Goal: Task Accomplishment & Management: Manage account settings

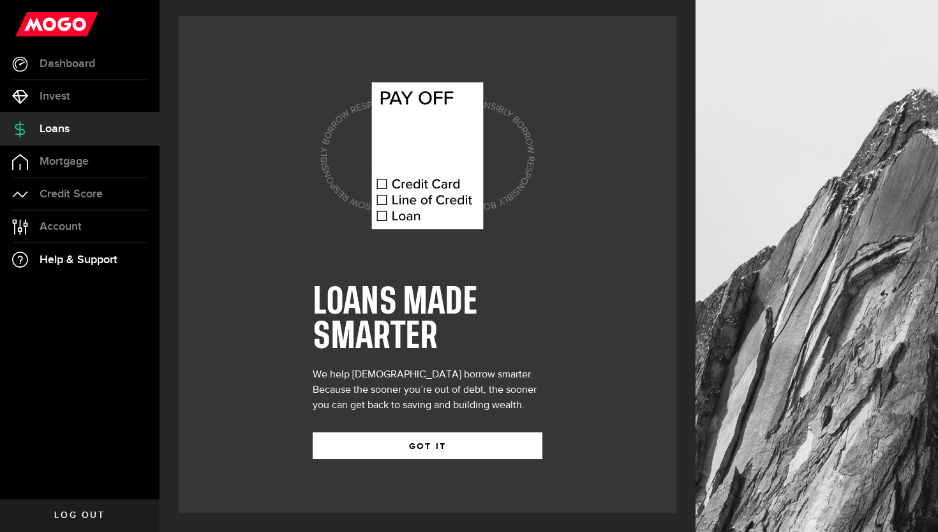
click at [86, 261] on span "Help & Support" at bounding box center [79, 259] width 78 height 11
click at [75, 232] on span "Account" at bounding box center [61, 226] width 42 height 11
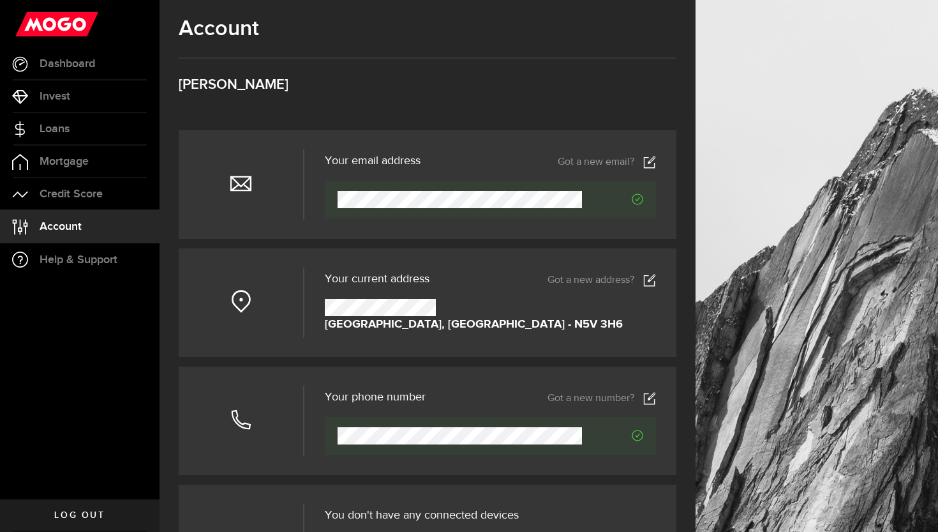
click at [650, 166] on icon at bounding box center [649, 162] width 13 height 13
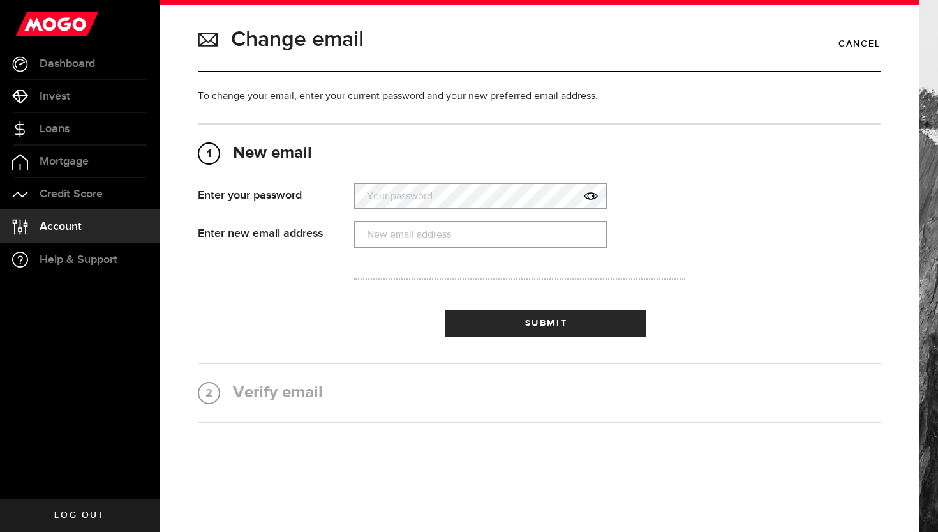
click at [544, 197] on label "Your password" at bounding box center [481, 196] width 254 height 26
type input "H"
click at [492, 246] on input "mariaboumaza" at bounding box center [481, 234] width 254 height 27
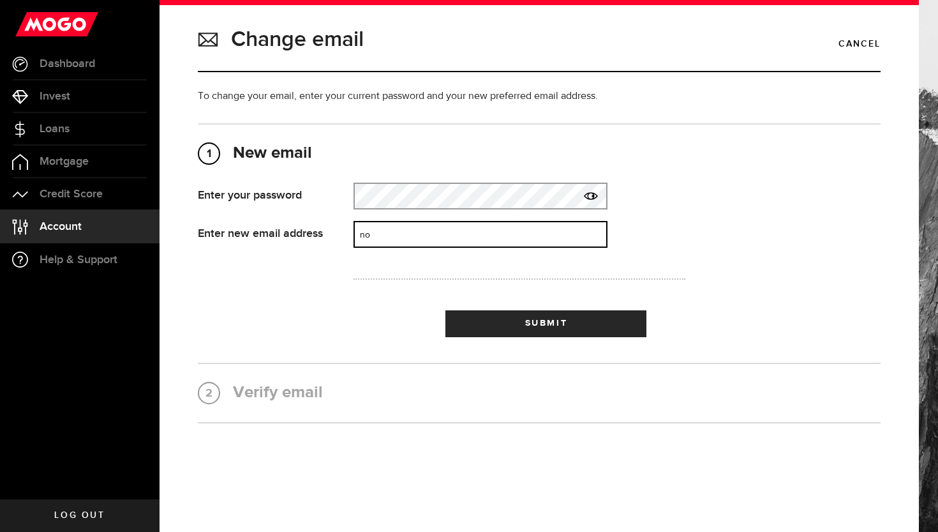
type input "n"
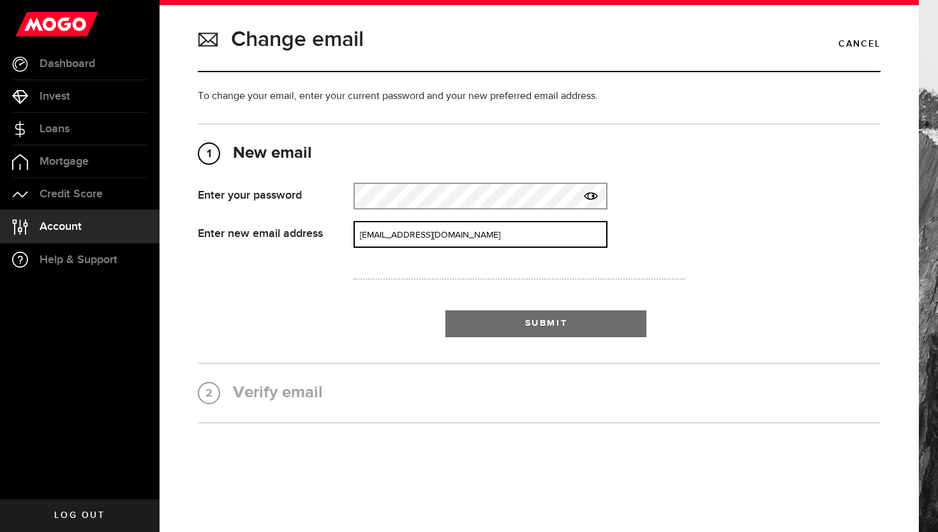
type input "[EMAIL_ADDRESS][DOMAIN_NAME]"
click at [502, 316] on button "Submit" at bounding box center [546, 323] width 201 height 27
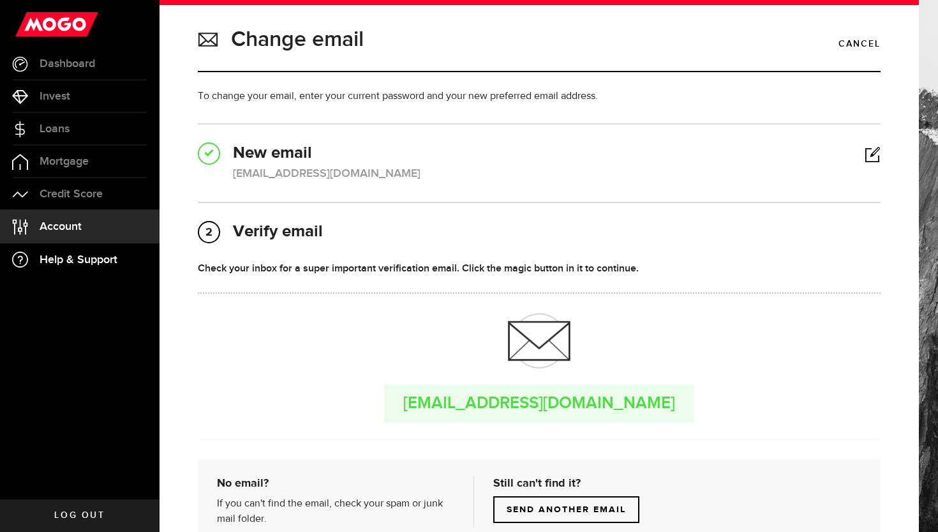
click at [90, 262] on span "Help & Support" at bounding box center [79, 259] width 78 height 11
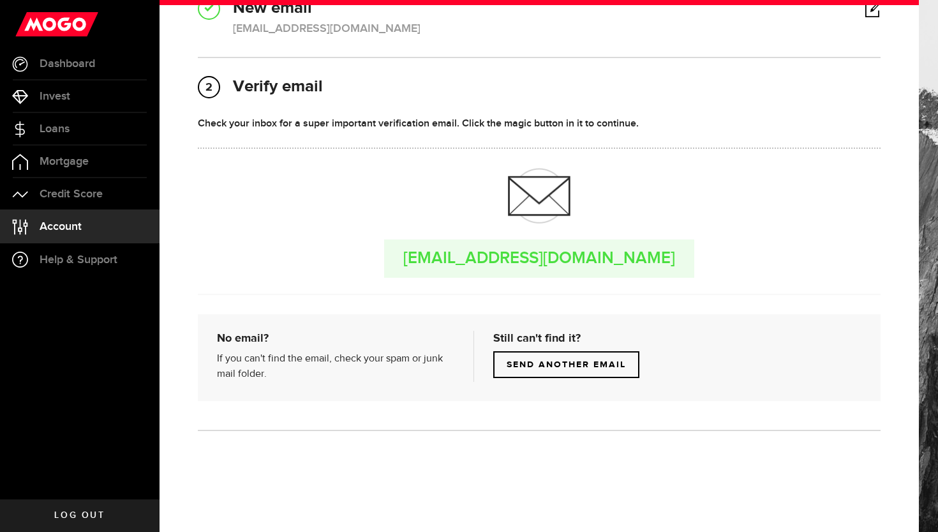
scroll to position [144, 0]
click at [93, 255] on span "Help & Support" at bounding box center [79, 259] width 78 height 11
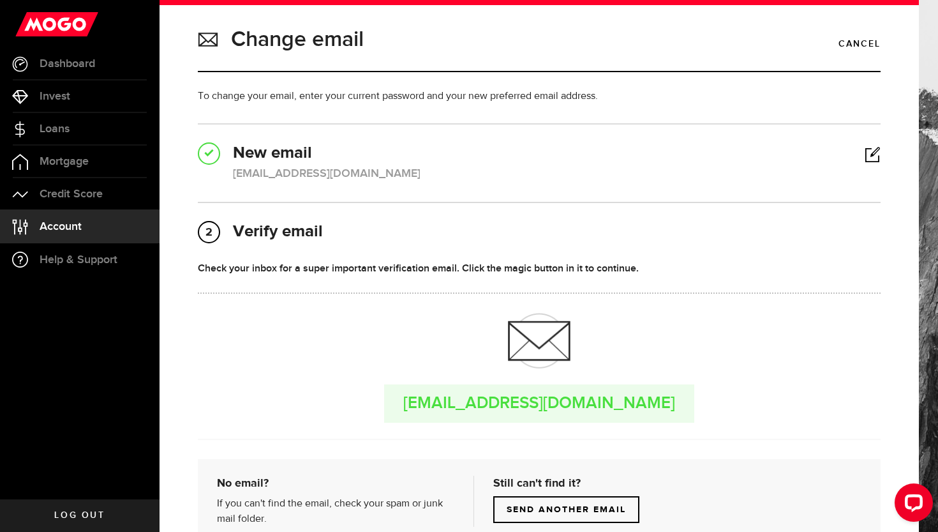
scroll to position [0, 0]
click at [83, 128] on link "Loans" at bounding box center [80, 129] width 160 height 32
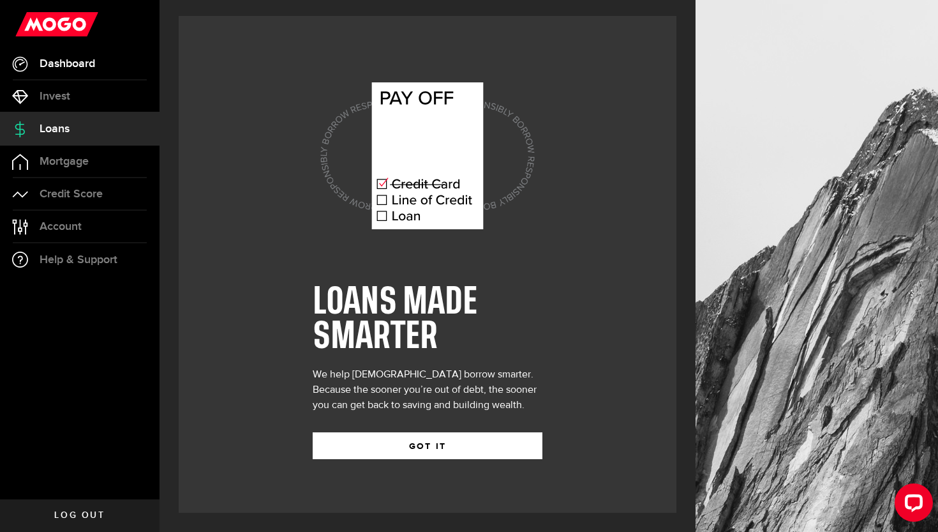
click at [71, 55] on link "Dashboard" at bounding box center [80, 64] width 160 height 32
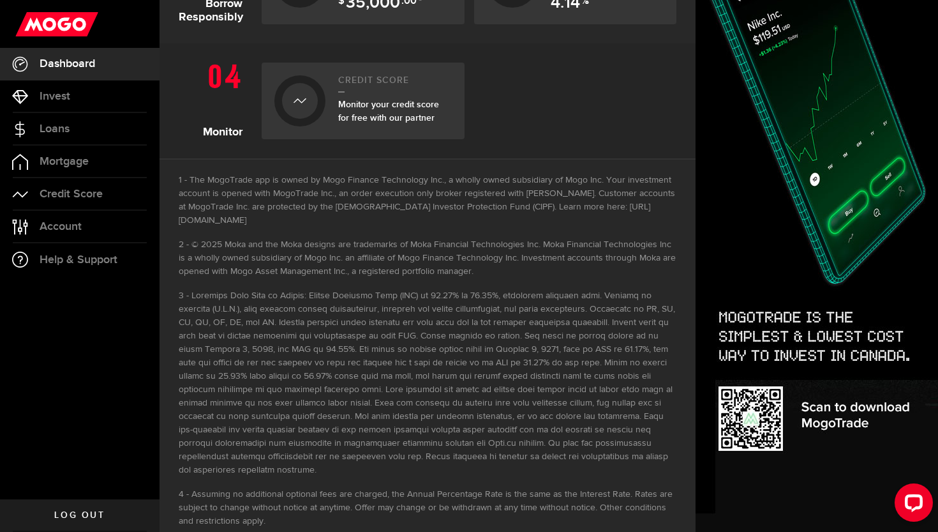
scroll to position [606, 0]
